Goal: Task Accomplishment & Management: Complete application form

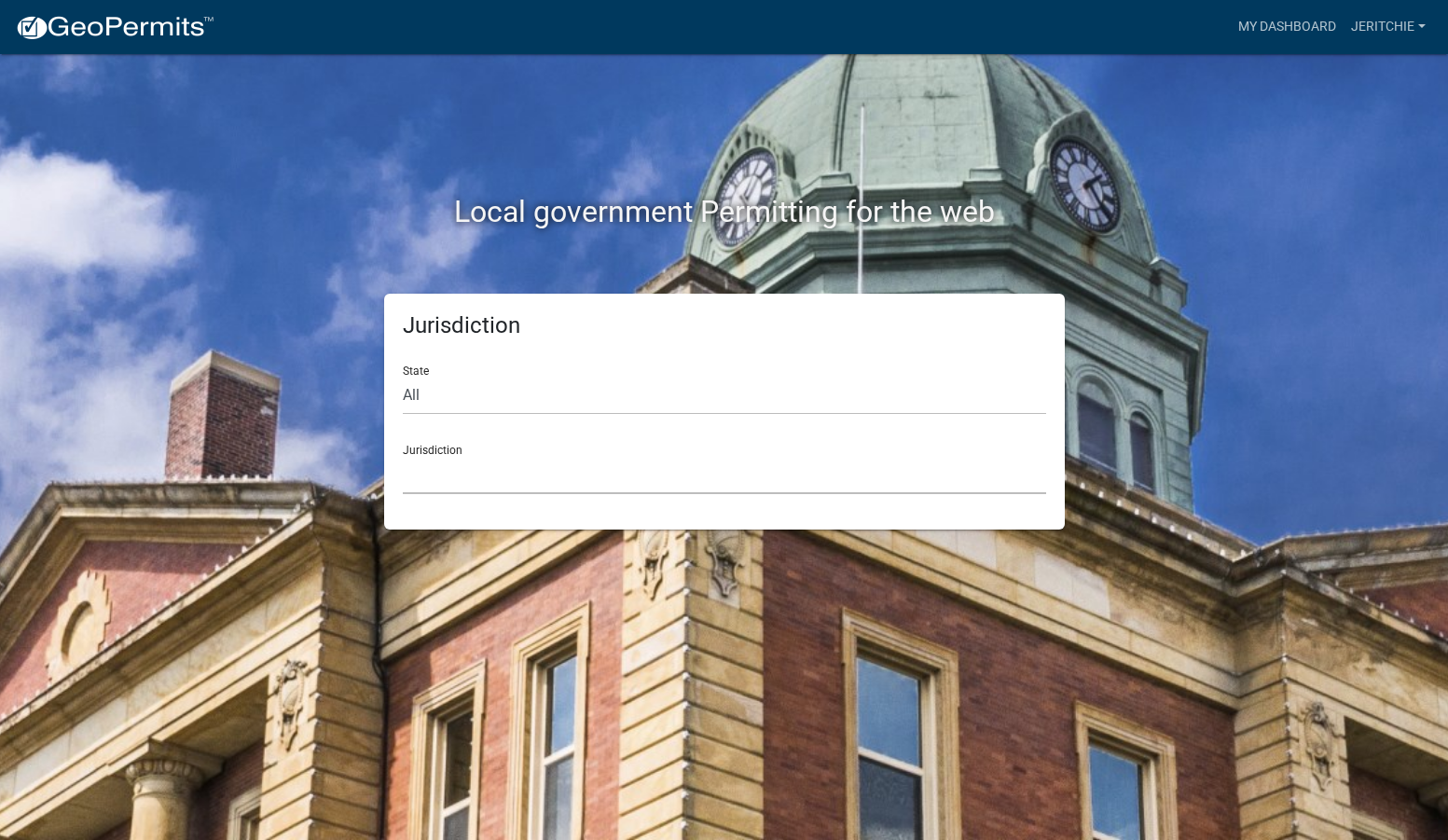
click at [440, 485] on select "[GEOGRAPHIC_DATA], [US_STATE] [GEOGRAPHIC_DATA], [US_STATE][PERSON_NAME][GEOGRA…" at bounding box center [724, 475] width 643 height 38
click at [1289, 29] on link "My Dashboard" at bounding box center [1287, 27] width 113 height 35
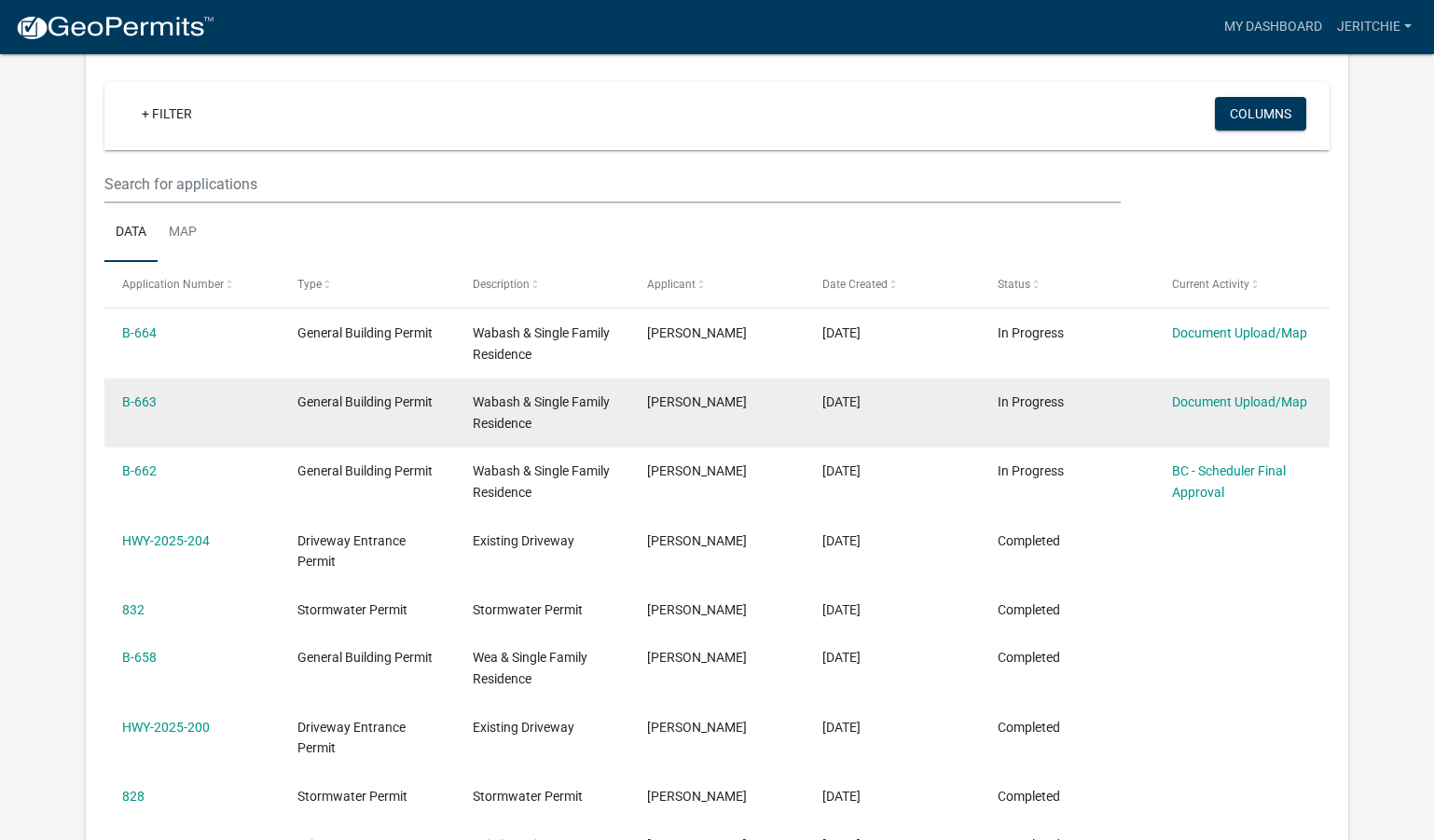
scroll to position [153, 0]
click at [134, 398] on link "B-663" at bounding box center [139, 401] width 34 height 15
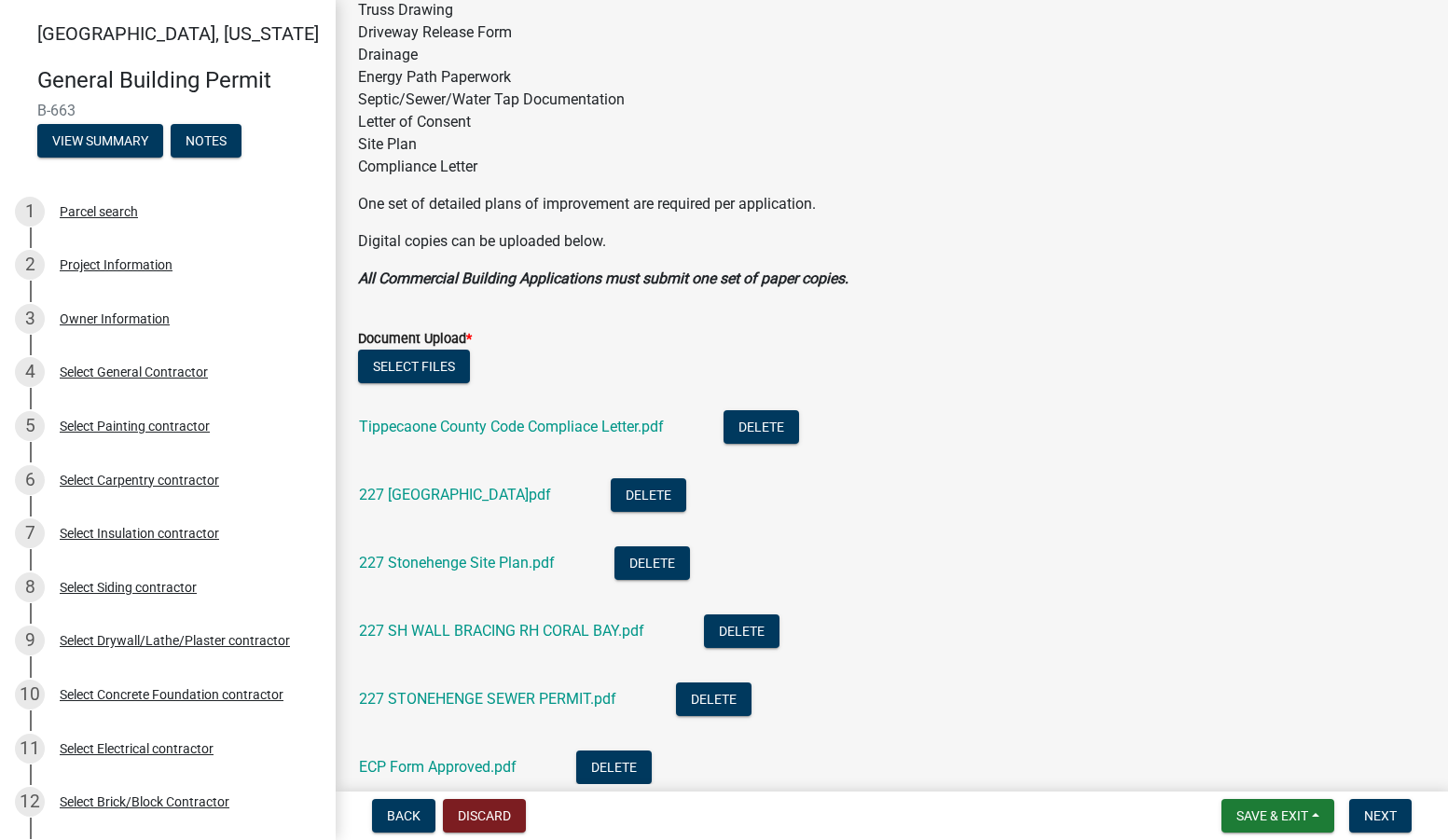
scroll to position [187, 0]
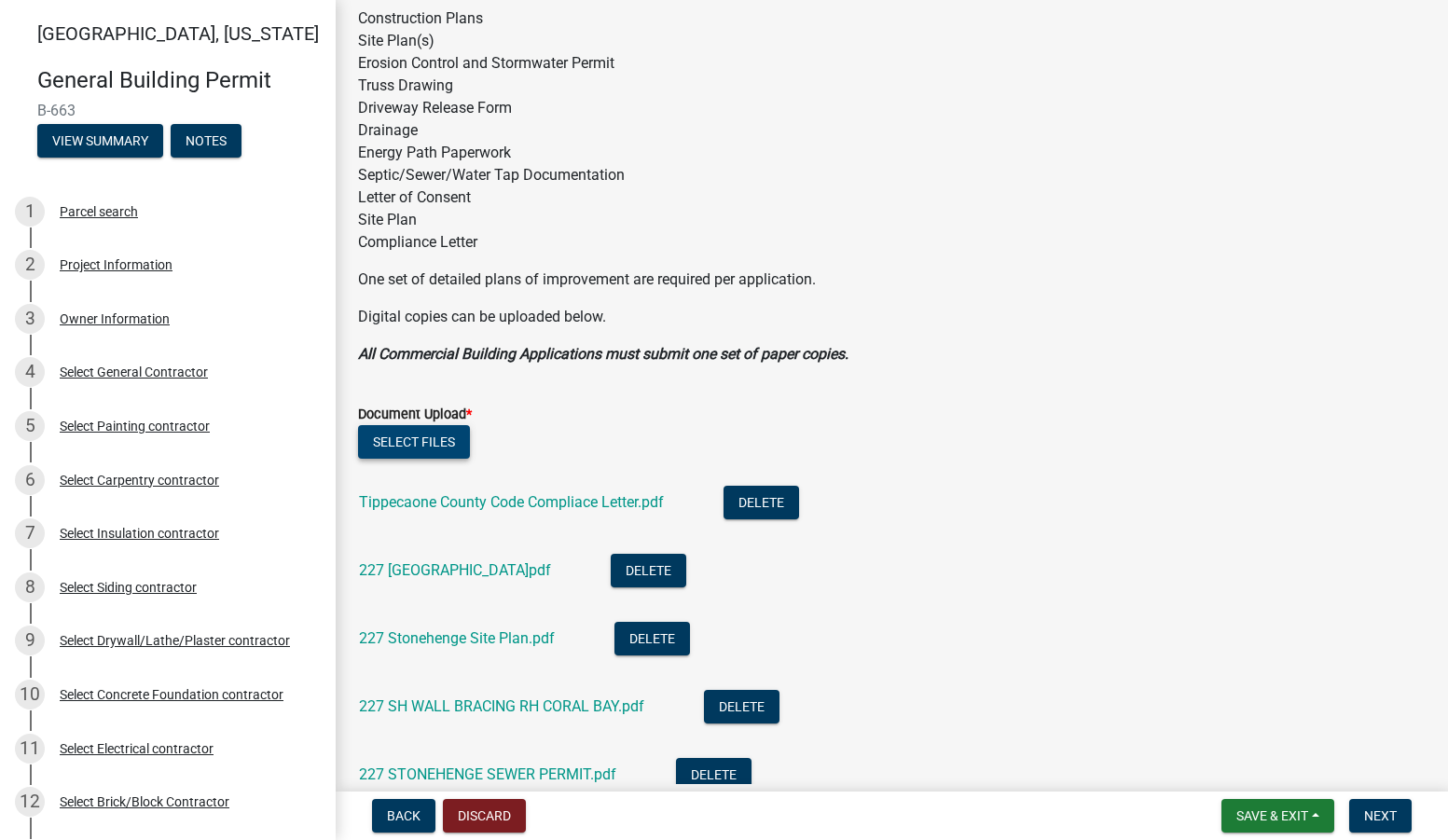
click at [391, 437] on button "Select files" at bounding box center [414, 442] width 112 height 33
click at [1371, 825] on button "Next" at bounding box center [1381, 815] width 63 height 33
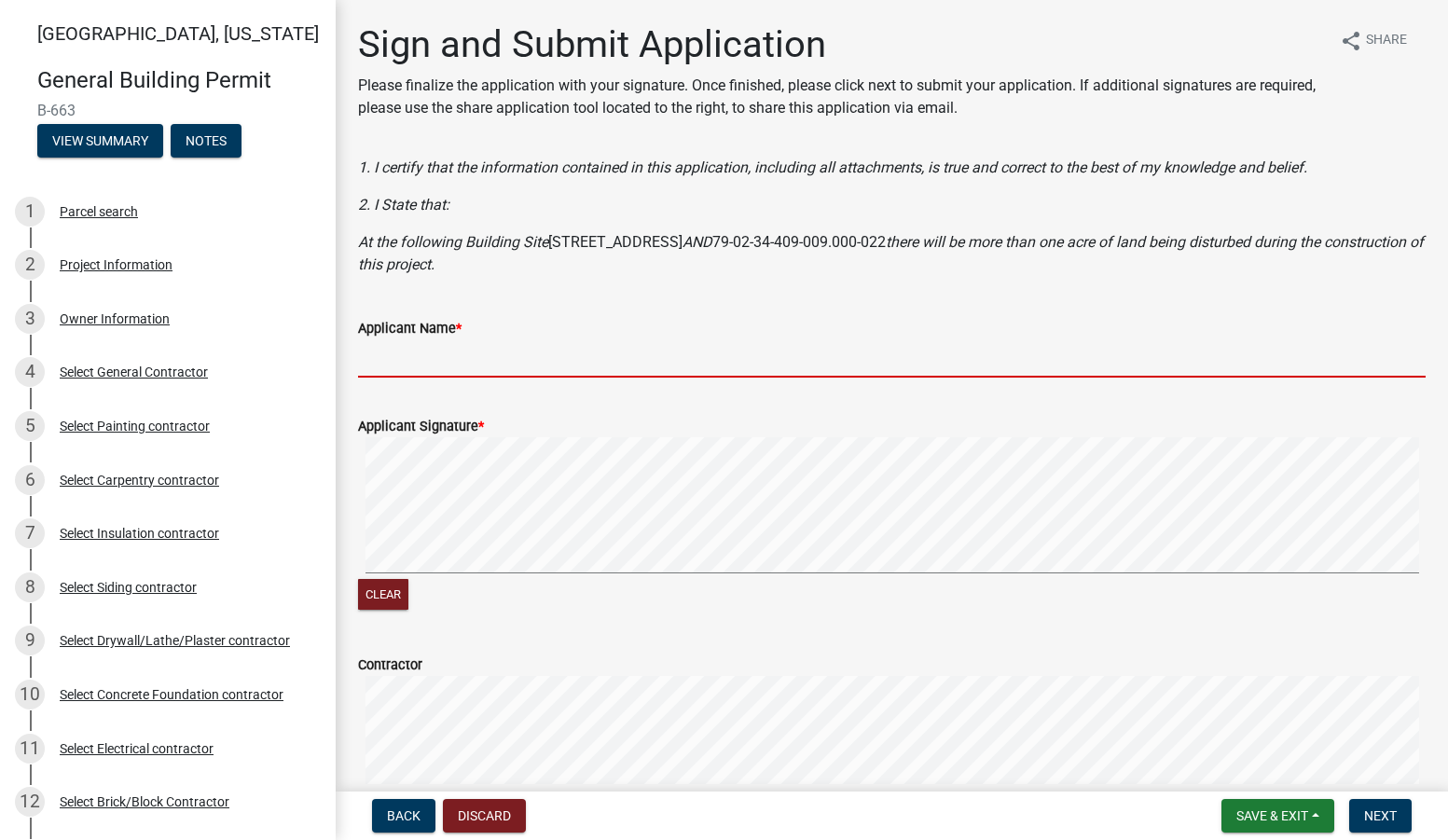
click at [408, 356] on input "Applicant Name *" at bounding box center [891, 358] width 1067 height 38
type input "[PERSON_NAME]"
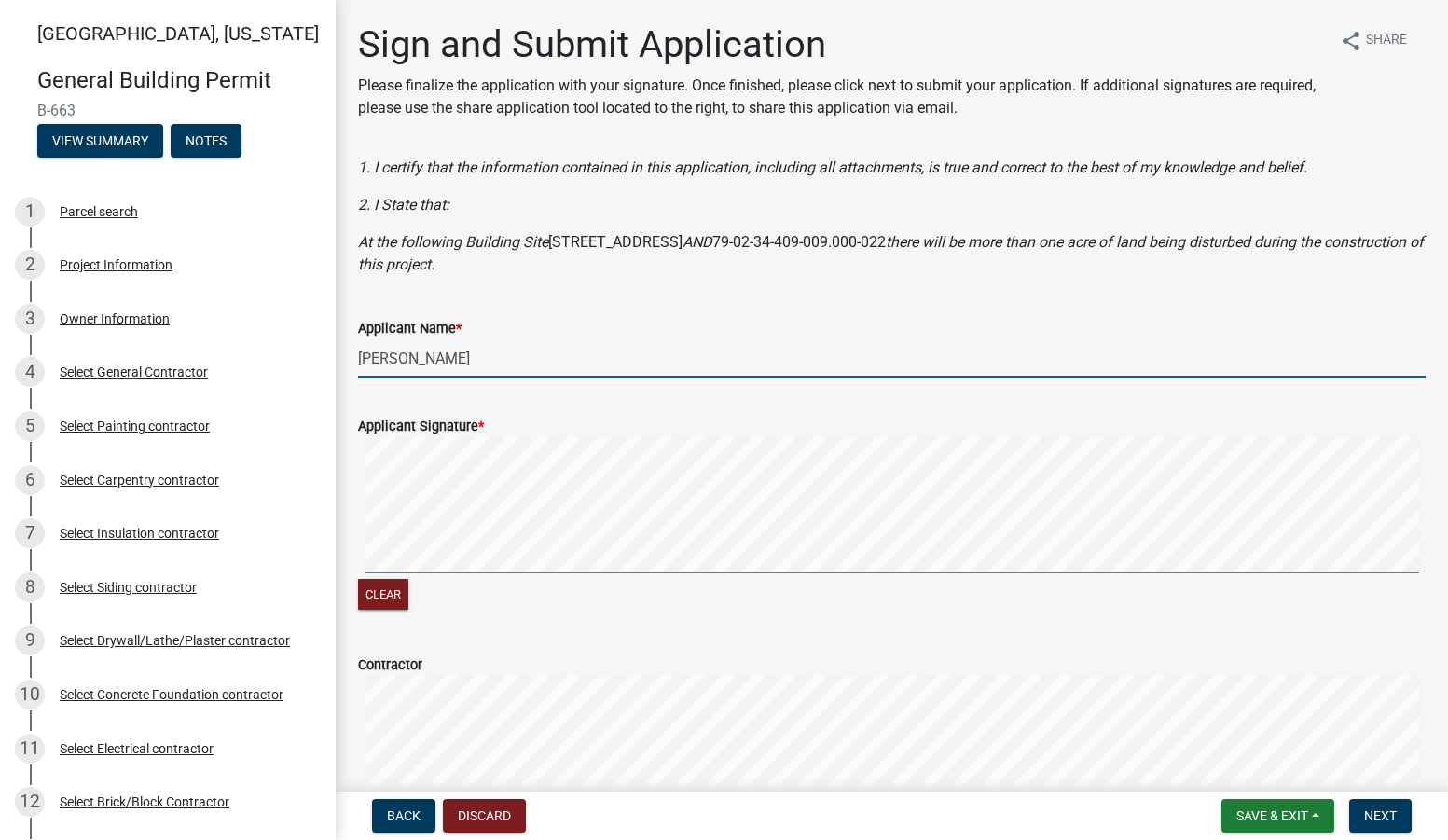
click at [346, 568] on div "Applicant Signature * Clear" at bounding box center [892, 504] width 1096 height 222
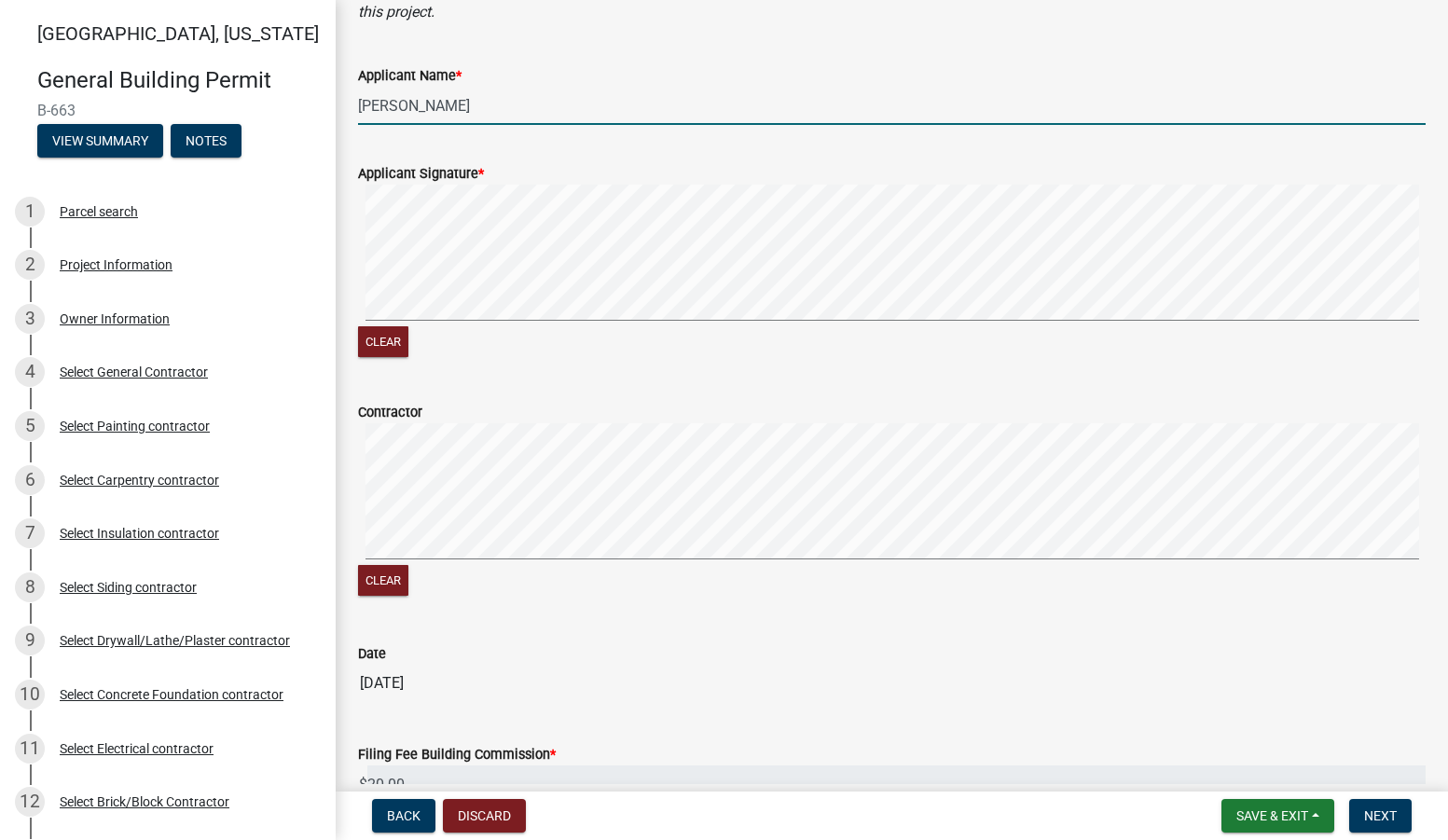
scroll to position [279, 0]
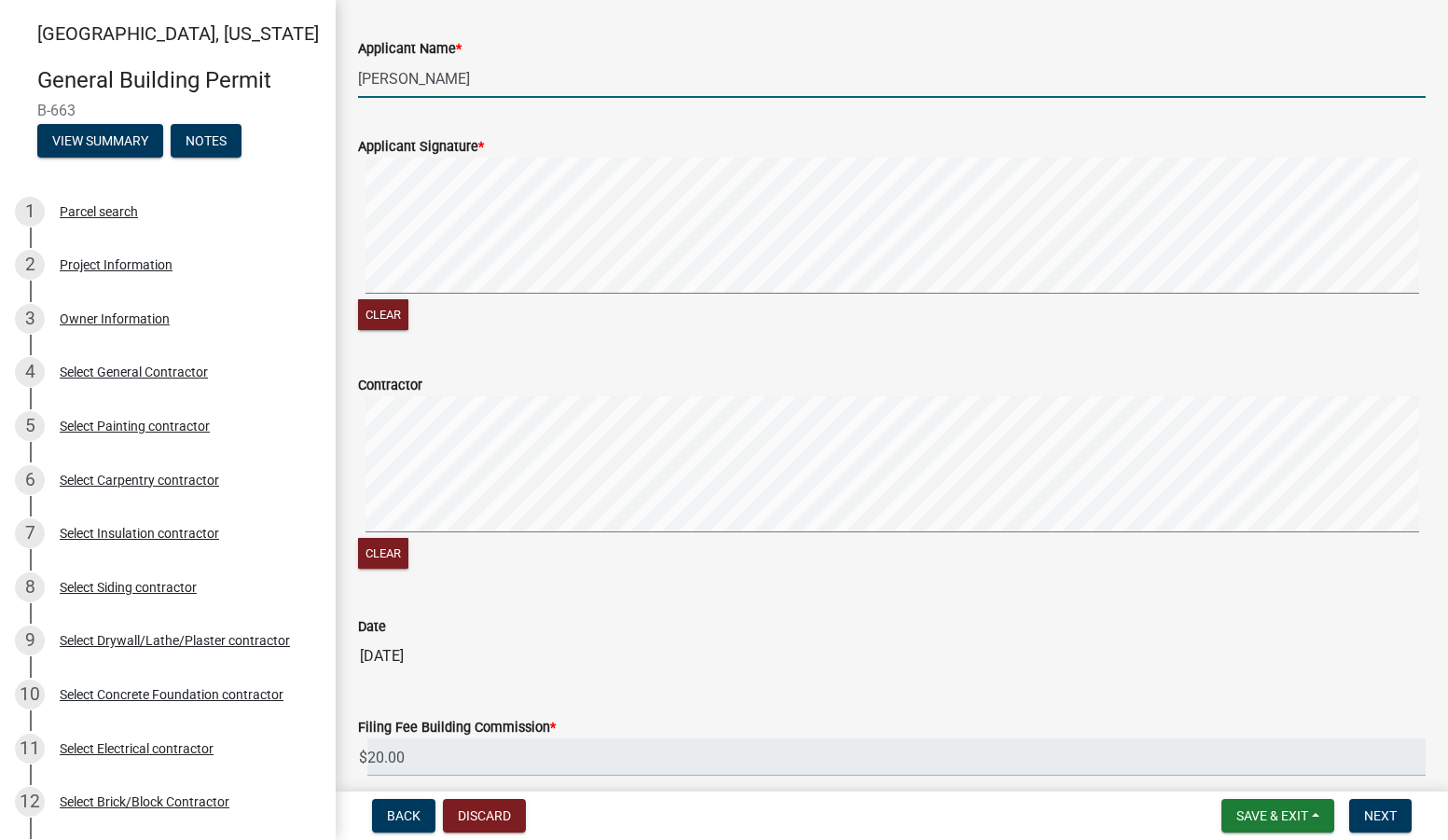
click at [351, 536] on div "Contractor Clear" at bounding box center [892, 462] width 1096 height 222
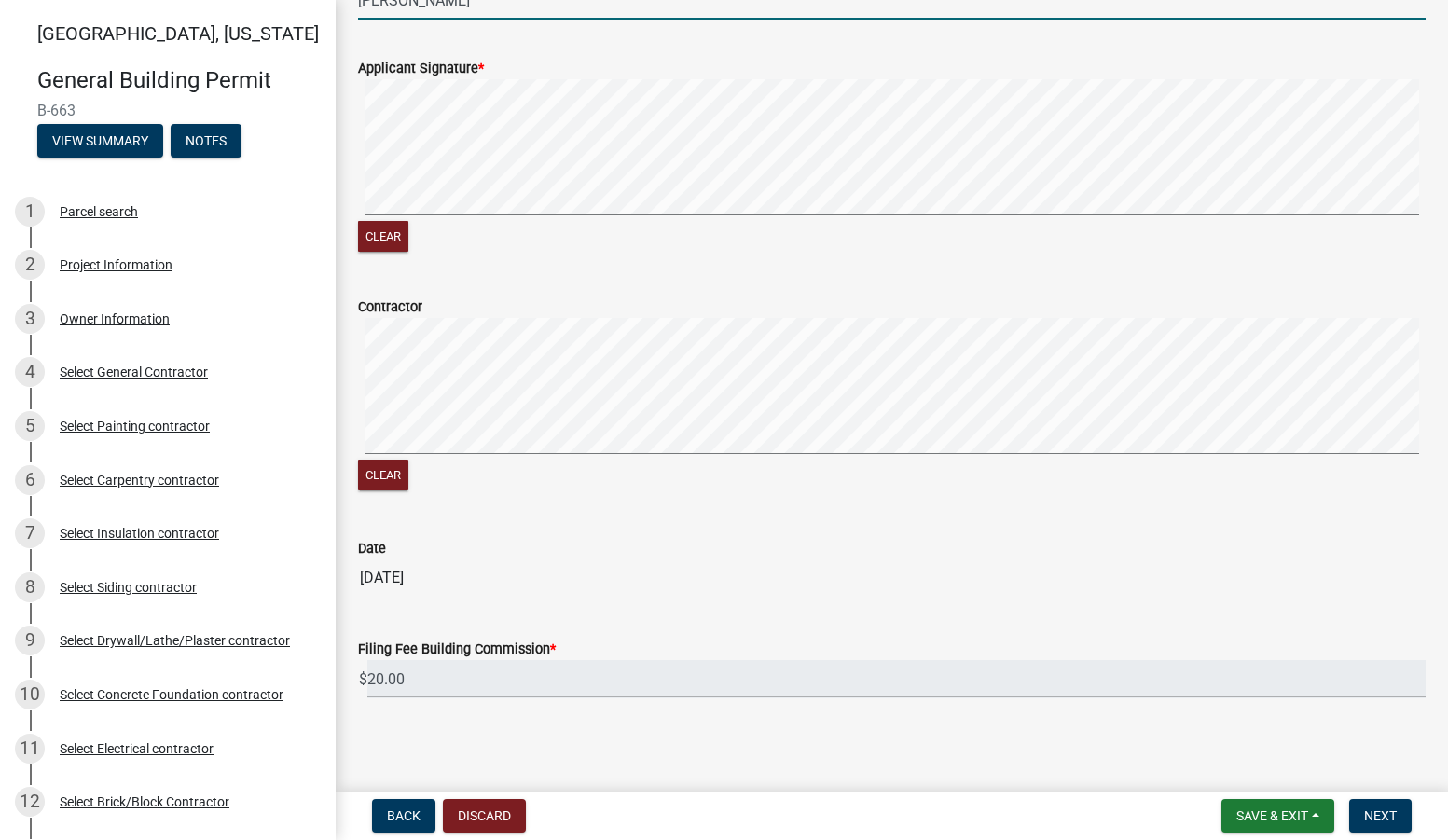
scroll to position [362, 0]
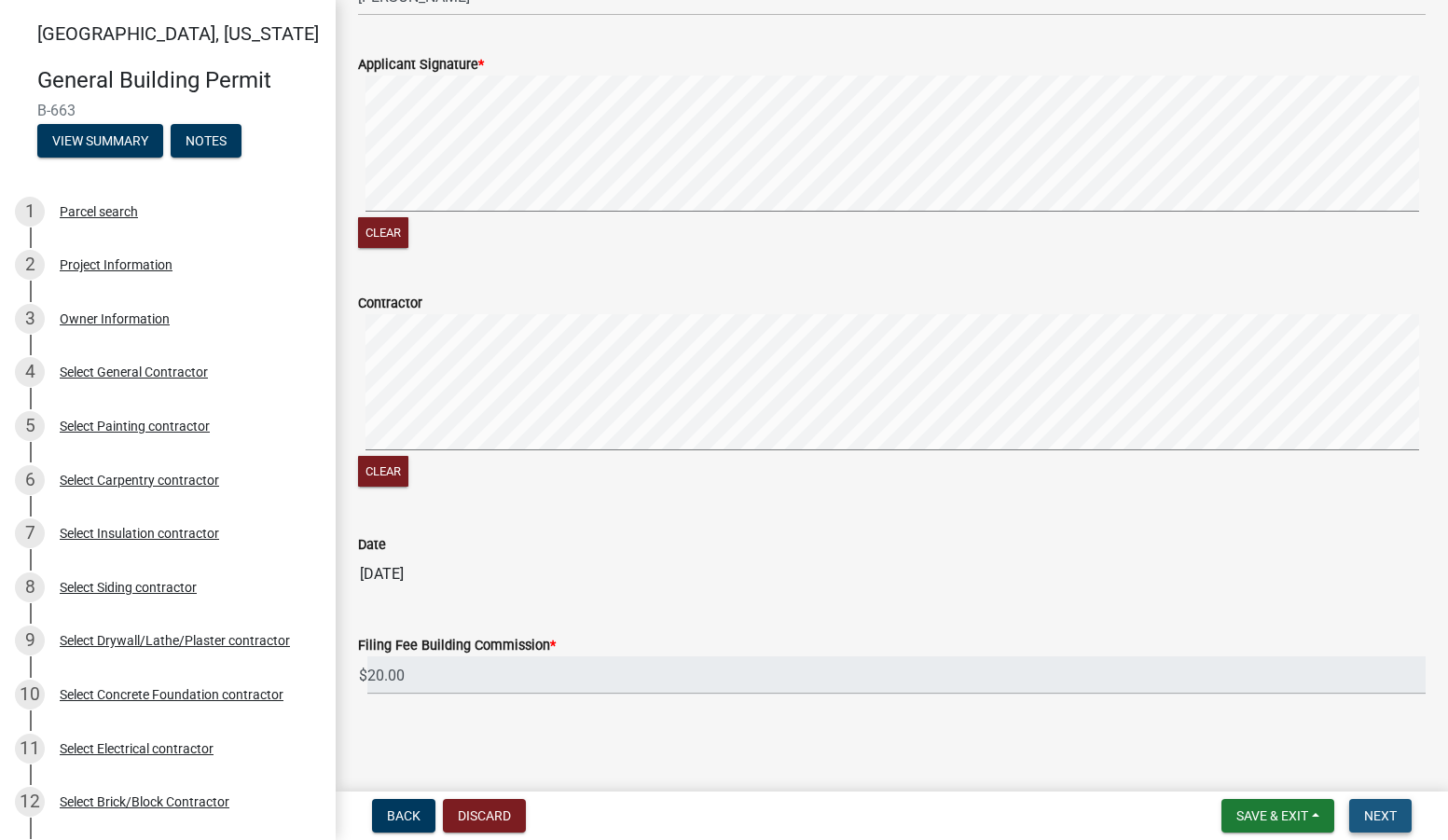
click at [1376, 811] on span "Next" at bounding box center [1380, 815] width 32 height 15
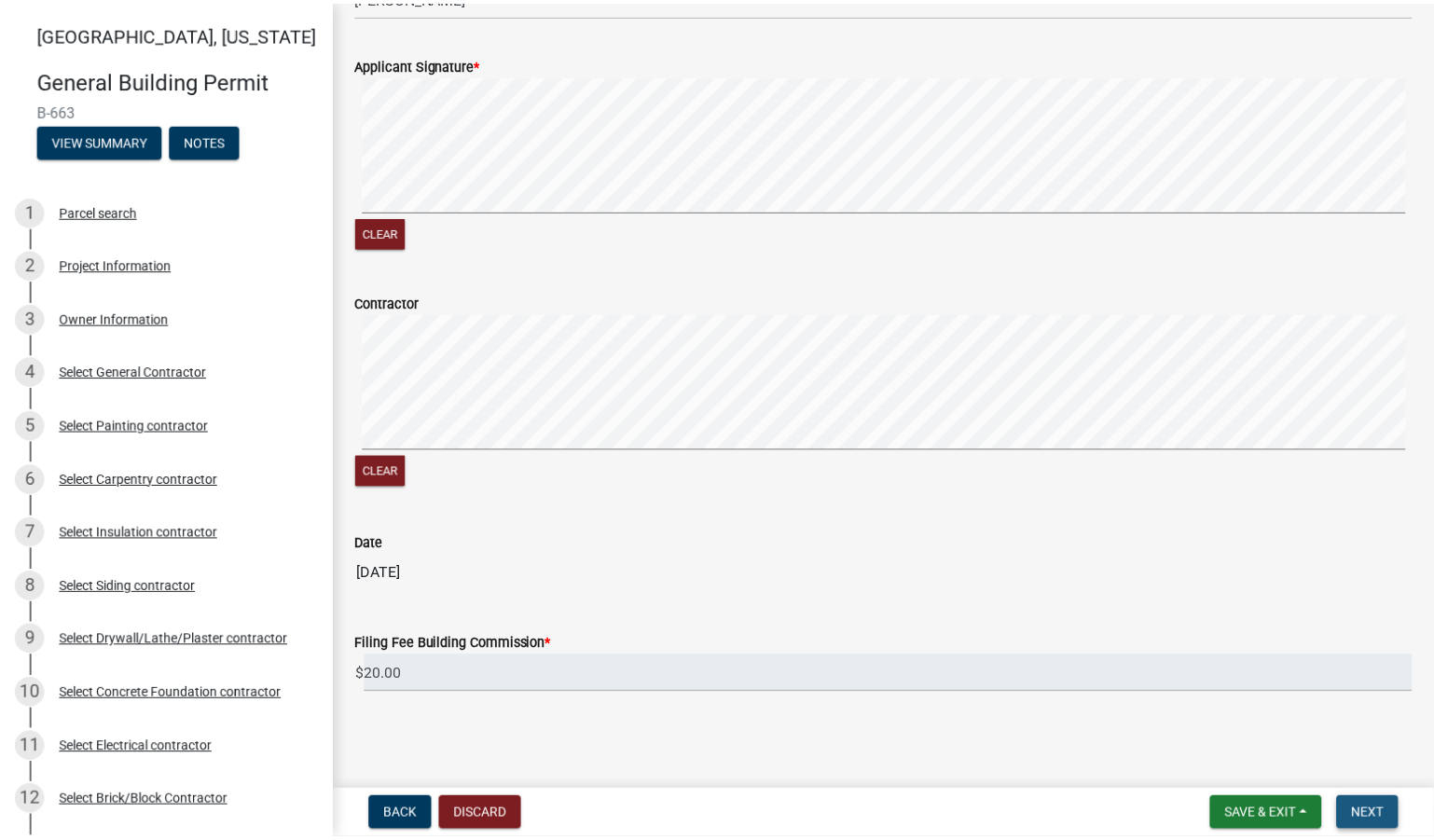
scroll to position [0, 0]
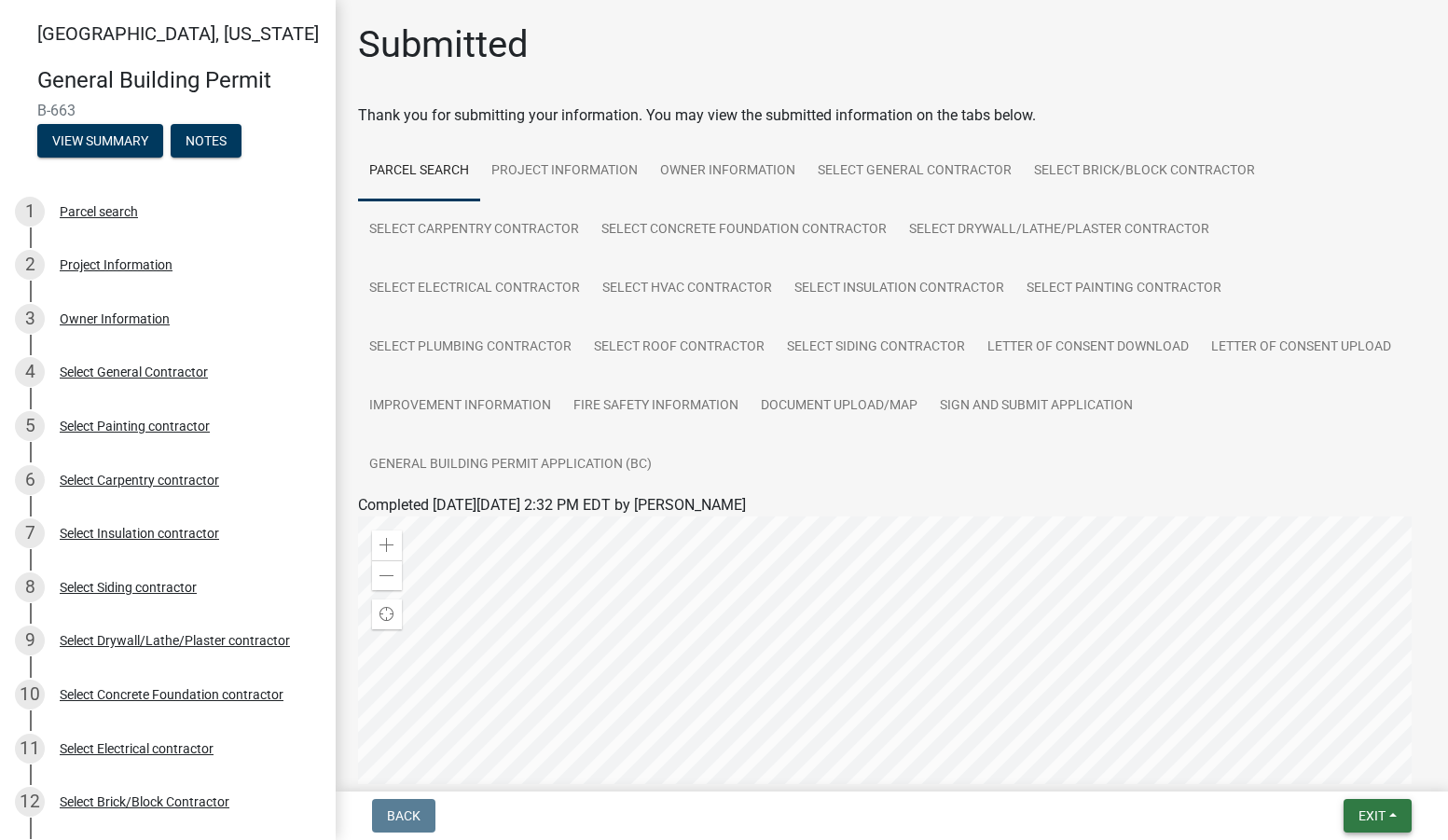
click at [1358, 810] on span "Exit" at bounding box center [1371, 815] width 27 height 15
click at [1327, 757] on button "Save & Exit" at bounding box center [1337, 766] width 150 height 44
